Goal: Task Accomplishment & Management: Manage account settings

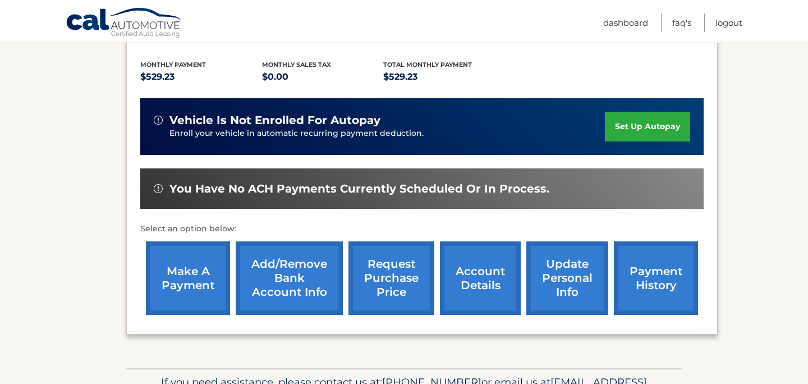
scroll to position [231, 0]
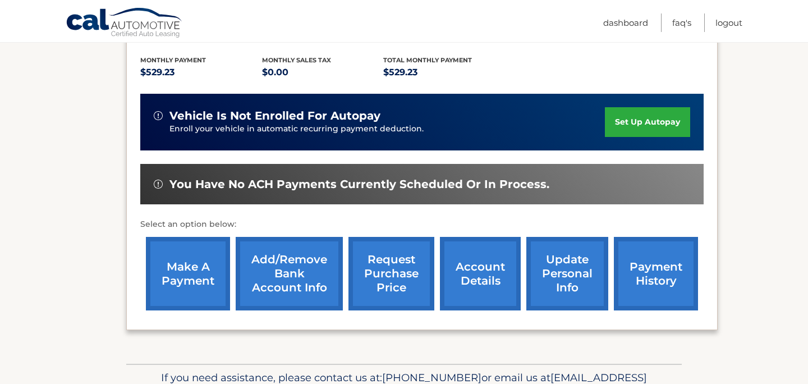
click at [183, 258] on link "make a payment" at bounding box center [188, 274] width 84 height 74
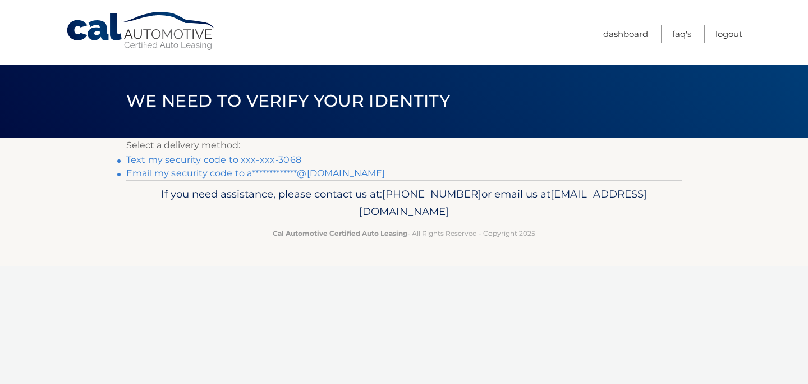
click at [284, 160] on link "Text my security code to xxx-xxx-3068" at bounding box center [213, 159] width 175 height 11
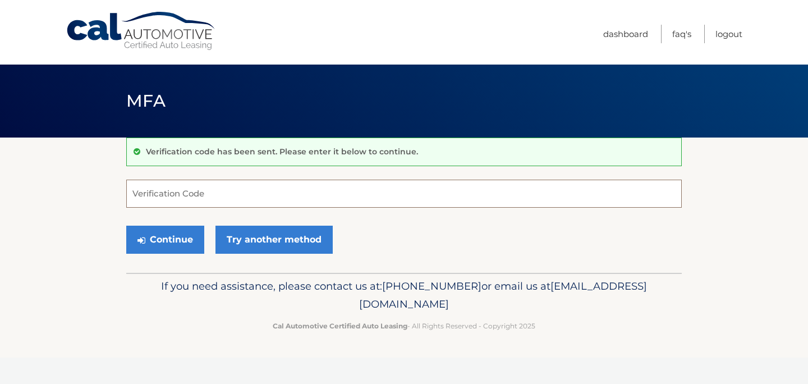
click at [265, 196] on input "Verification Code" at bounding box center [404, 194] width 556 height 28
type input "031542"
click at [182, 241] on button "Continue" at bounding box center [165, 240] width 78 height 28
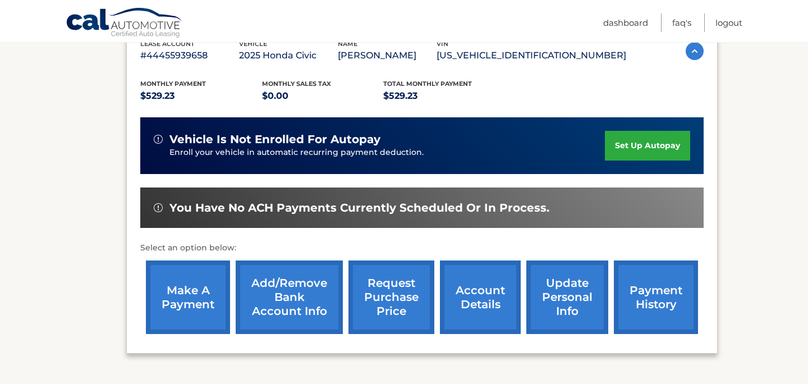
scroll to position [226, 0]
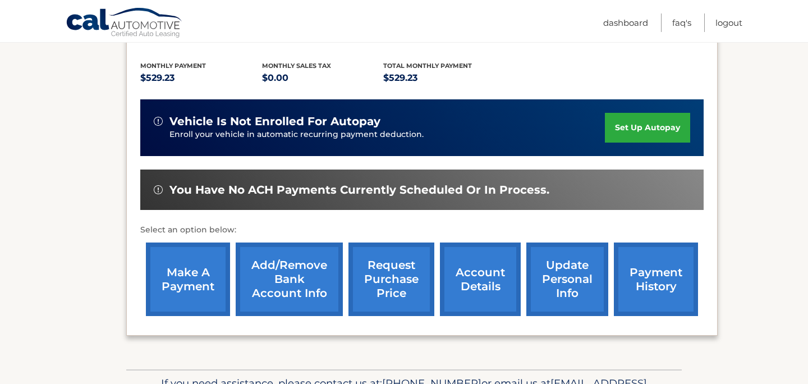
click at [192, 292] on link "make a payment" at bounding box center [188, 279] width 84 height 74
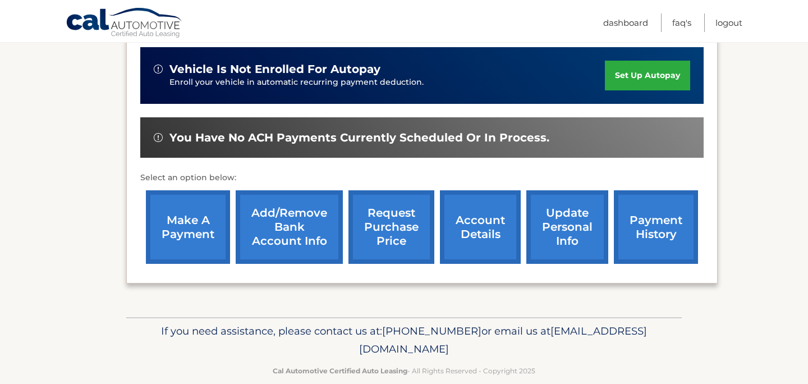
scroll to position [296, 0]
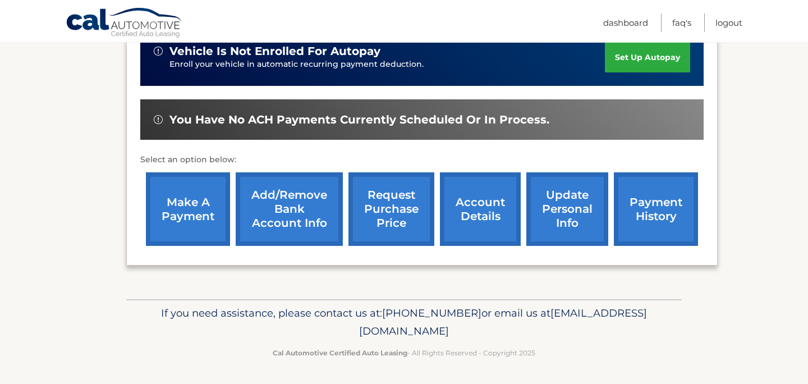
click at [306, 196] on link "Add/Remove bank account info" at bounding box center [289, 209] width 107 height 74
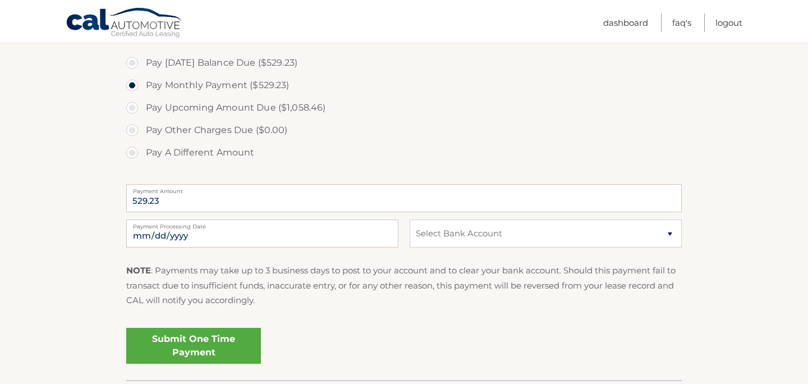
scroll to position [385, 0]
click at [479, 230] on select "Select Bank Account Checking DISCOVER (CONA) *****7519 Checking PNC BANK, NEW J…" at bounding box center [546, 233] width 272 height 28
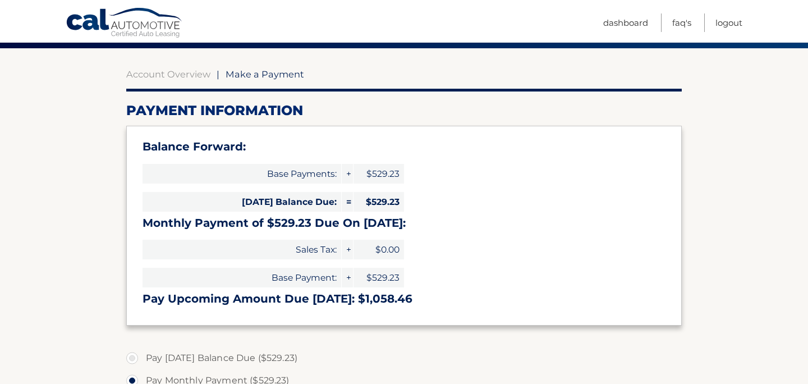
scroll to position [0, 0]
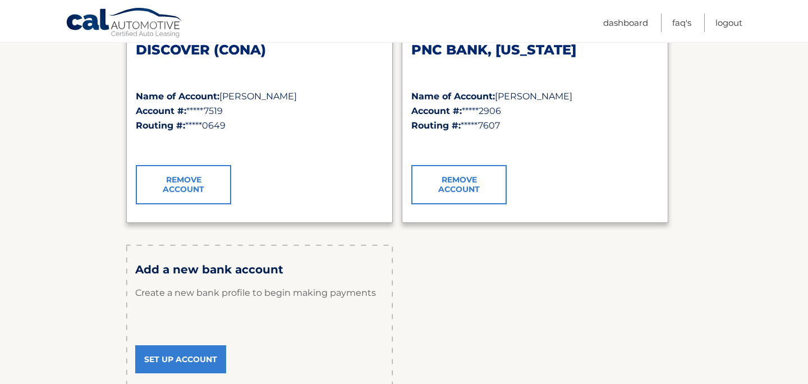
scroll to position [216, 0]
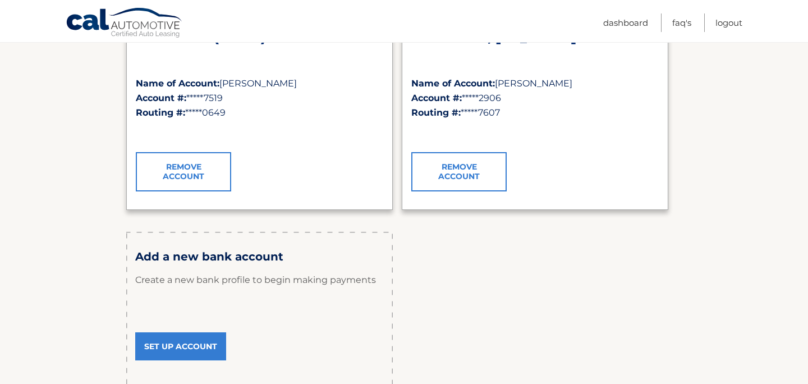
click at [193, 351] on link "Set Up Account" at bounding box center [180, 346] width 91 height 28
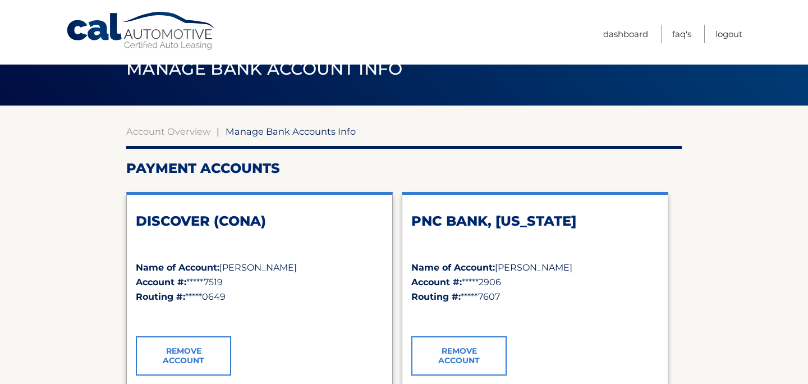
scroll to position [31, 0]
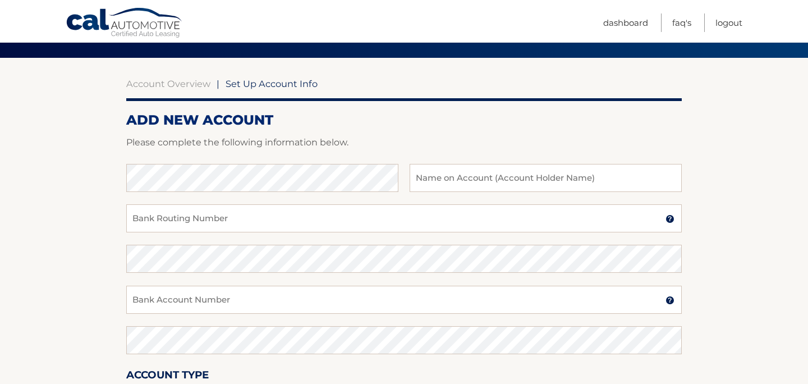
scroll to position [86, 0]
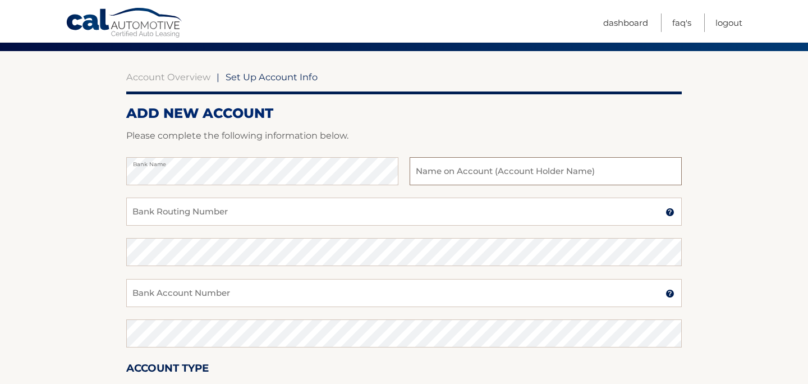
click at [467, 173] on input "text" at bounding box center [546, 171] width 272 height 28
type input "[PERSON_NAME]"
click at [379, 209] on input "Bank Routing Number" at bounding box center [404, 212] width 556 height 28
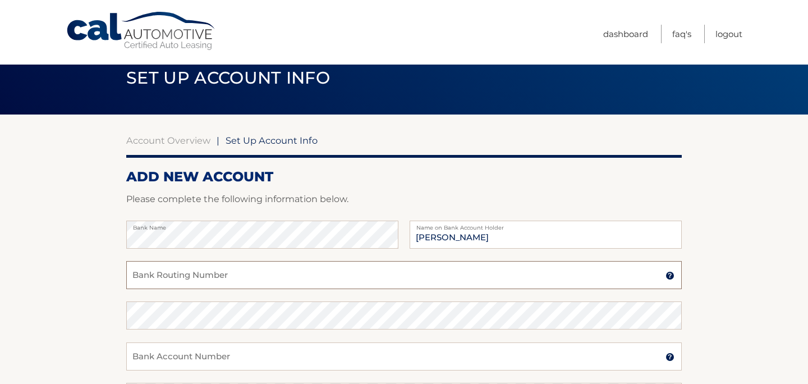
scroll to position [0, 0]
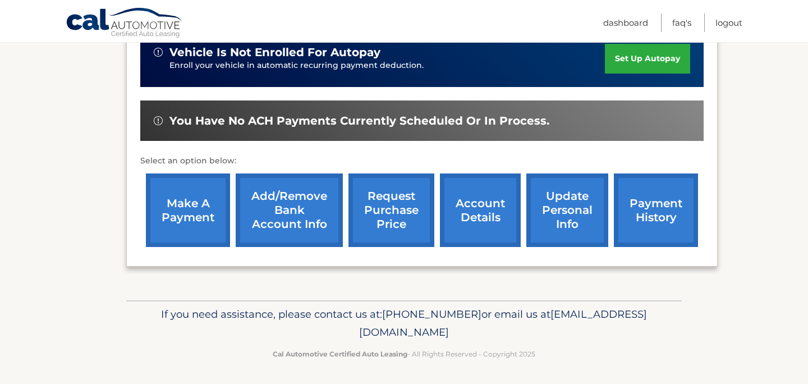
scroll to position [296, 0]
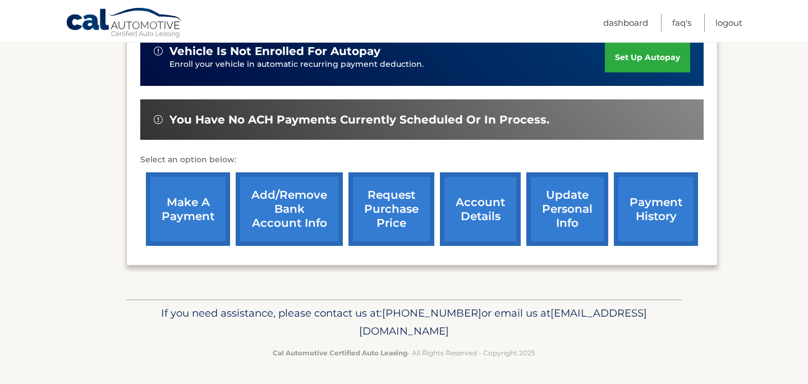
click at [478, 215] on link "account details" at bounding box center [480, 209] width 81 height 74
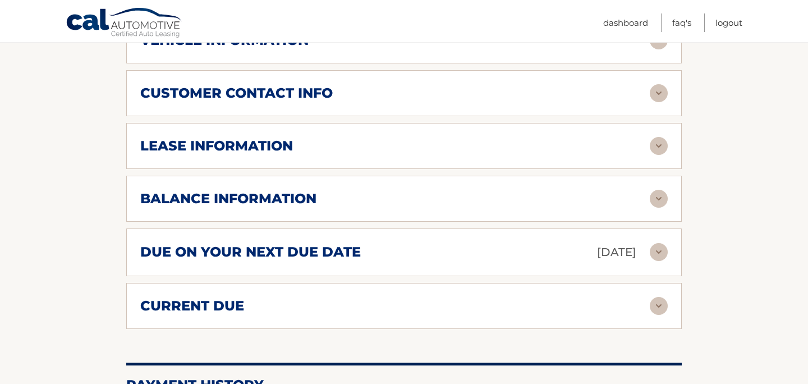
scroll to position [571, 0]
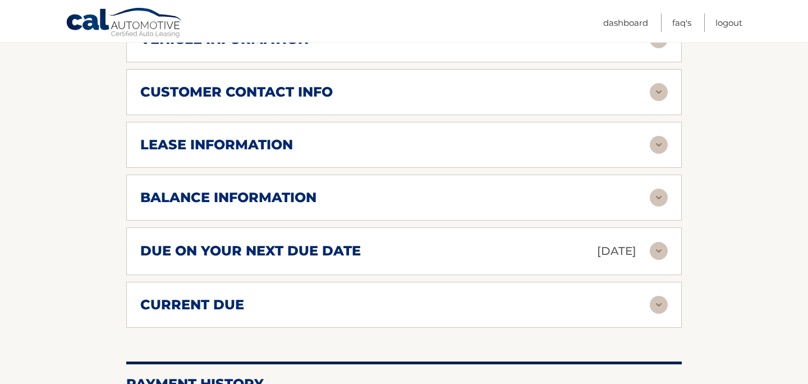
click at [659, 254] on img at bounding box center [659, 251] width 18 height 18
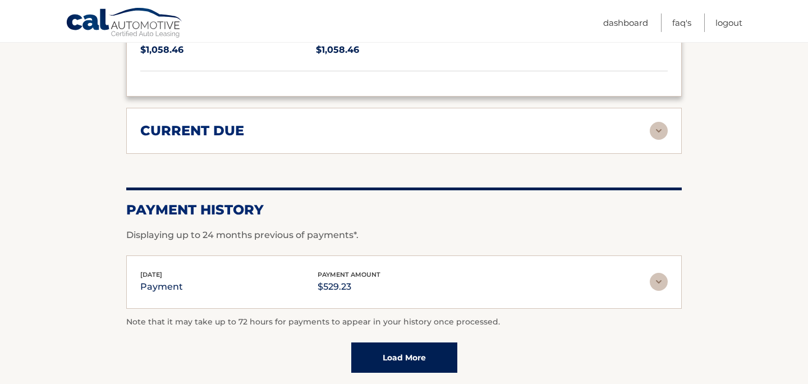
scroll to position [856, 0]
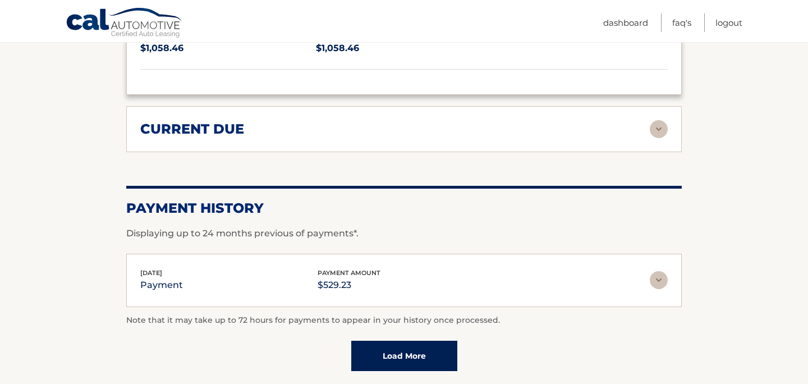
click at [659, 126] on img at bounding box center [659, 129] width 18 height 18
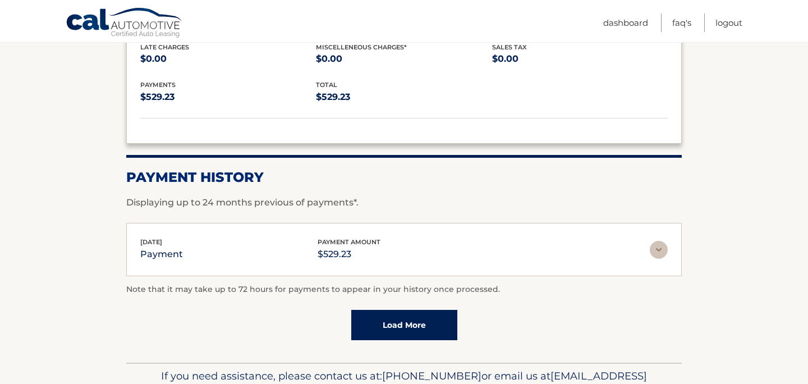
scroll to position [1031, 0]
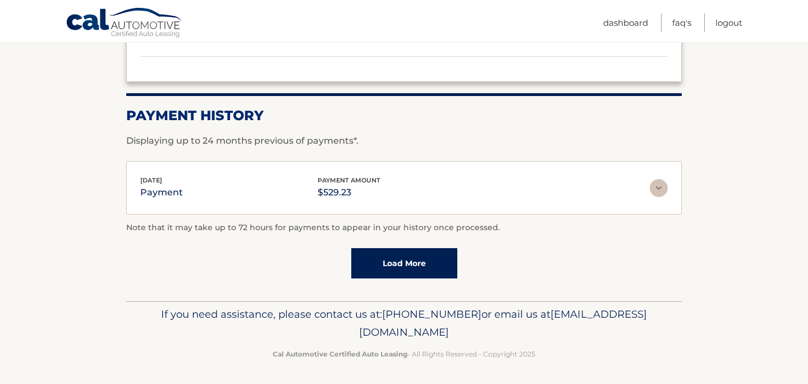
click at [444, 254] on link "Load More" at bounding box center [404, 263] width 106 height 30
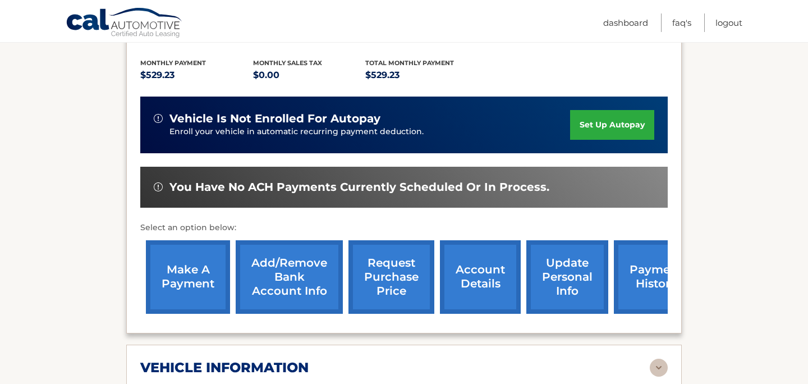
scroll to position [245, 0]
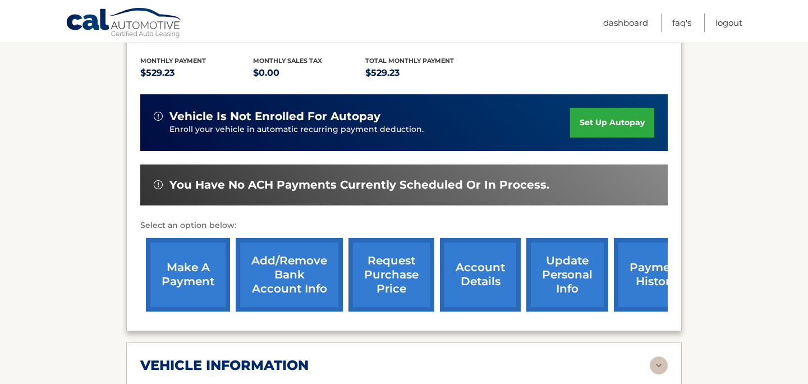
click at [308, 265] on link "Add/Remove bank account info" at bounding box center [289, 275] width 107 height 74
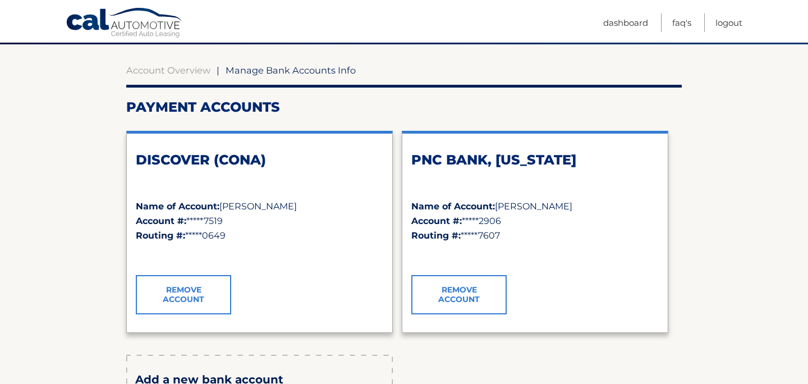
scroll to position [90, 0]
